Goal: Browse casually: Explore the website without a specific task or goal

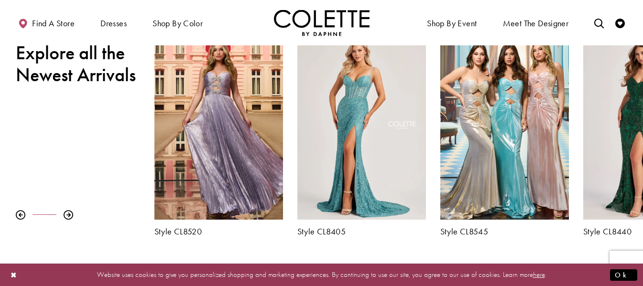
scroll to position [335, 0]
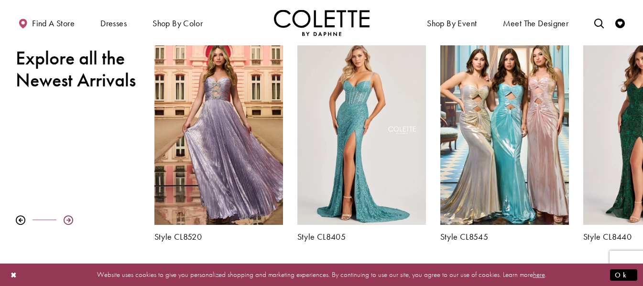
click at [67, 220] on div at bounding box center [69, 221] width 10 height 10
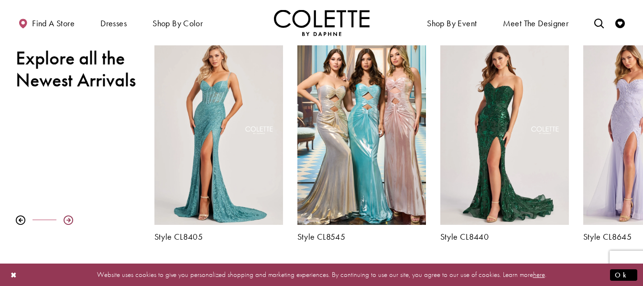
click at [67, 220] on div at bounding box center [69, 221] width 10 height 10
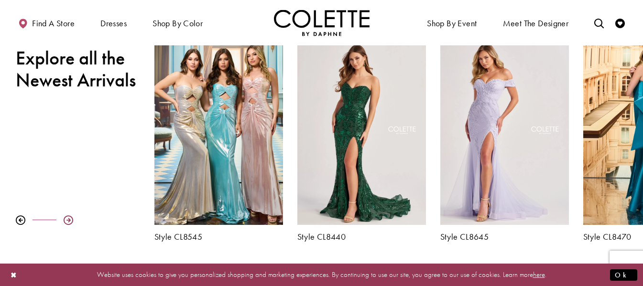
click at [67, 220] on div at bounding box center [69, 221] width 10 height 10
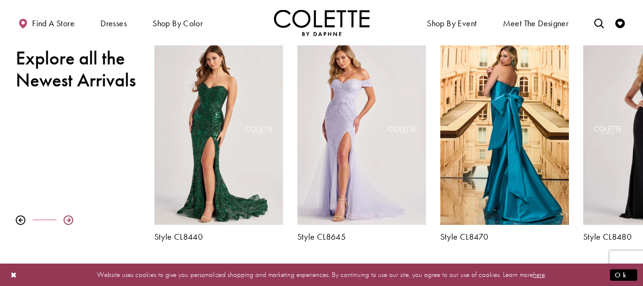
click at [67, 220] on div at bounding box center [69, 221] width 10 height 10
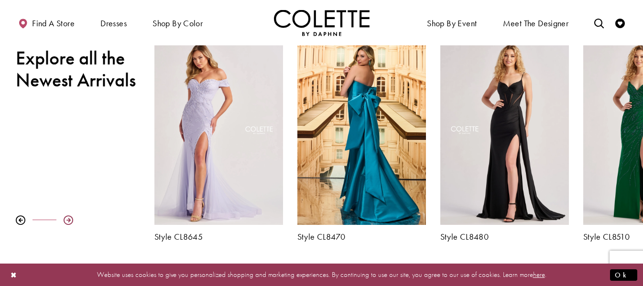
click at [67, 220] on div at bounding box center [69, 221] width 10 height 10
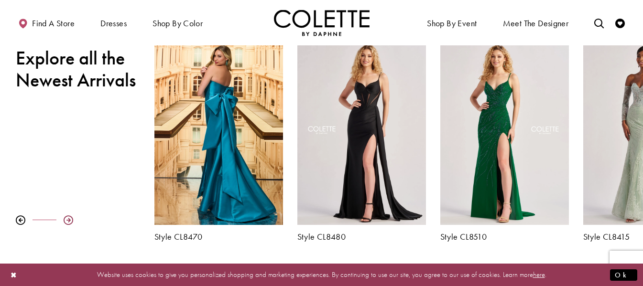
click at [67, 220] on div at bounding box center [69, 221] width 10 height 10
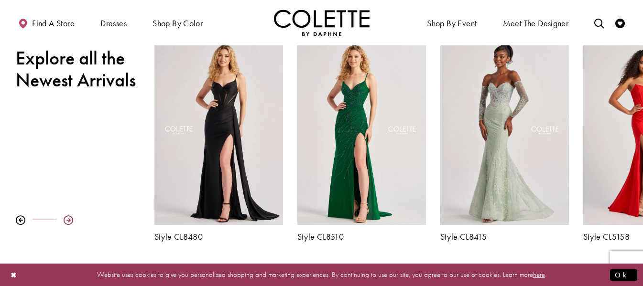
click at [69, 222] on div at bounding box center [69, 221] width 10 height 10
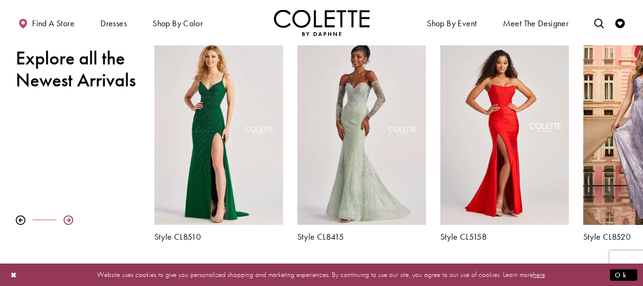
click at [69, 222] on div at bounding box center [69, 221] width 10 height 10
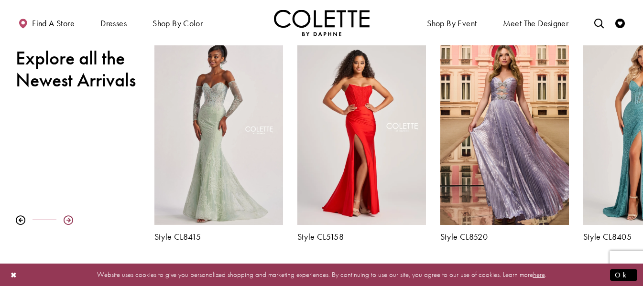
click at [69, 222] on div at bounding box center [69, 221] width 10 height 10
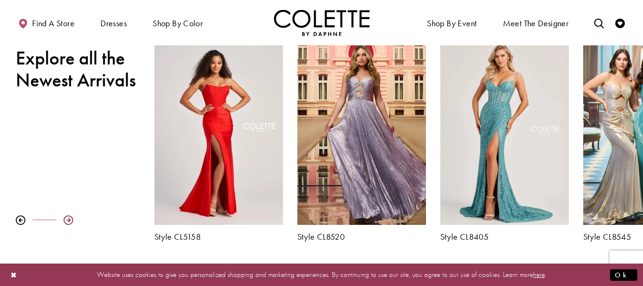
click at [69, 222] on div at bounding box center [69, 221] width 10 height 10
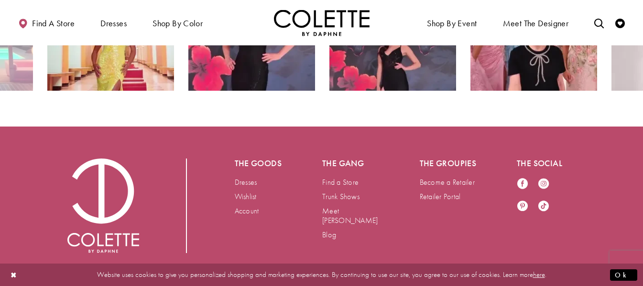
scroll to position [1797, 0]
